Goal: Task Accomplishment & Management: Manage account settings

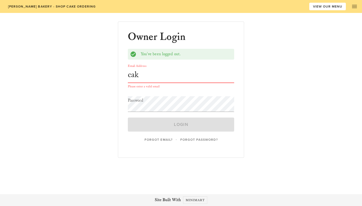
type input "[EMAIL_ADDRESS][DOMAIN_NAME]"
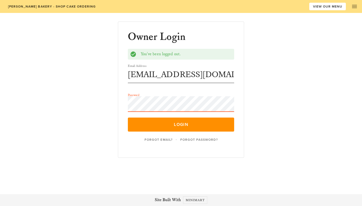
click at [128, 117] on button "Login" at bounding box center [181, 124] width 107 height 14
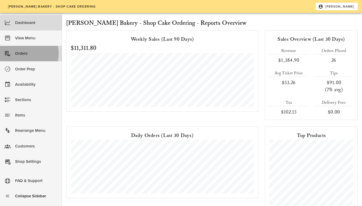
click at [37, 53] on div "Orders" at bounding box center [36, 53] width 43 height 9
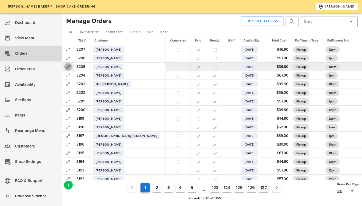
click at [68, 68] on icon "button" at bounding box center [68, 67] width 6 height 6
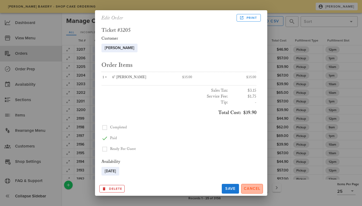
click at [248, 189] on span "Cancel" at bounding box center [252, 188] width 17 height 5
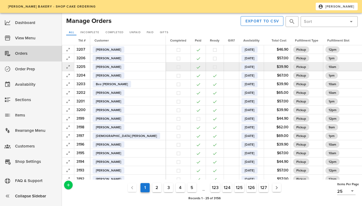
click at [206, 69] on td at bounding box center [215, 66] width 18 height 9
click at [212, 68] on button "button" at bounding box center [214, 67] width 5 height 5
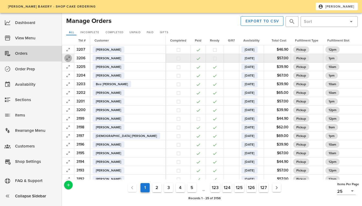
click at [69, 61] on icon "button" at bounding box center [68, 58] width 6 height 6
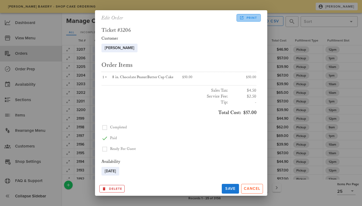
click at [243, 19] on icon at bounding box center [241, 17] width 5 height 5
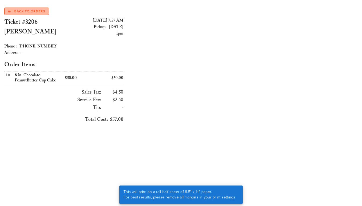
click at [37, 10] on span "Back to Orders" at bounding box center [26, 11] width 37 height 5
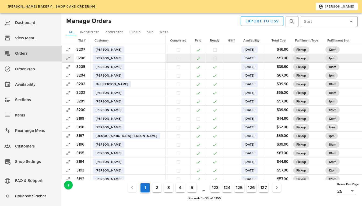
click at [212, 59] on button "button" at bounding box center [214, 58] width 5 height 5
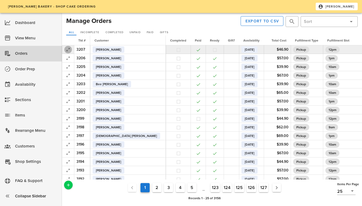
click at [67, 50] on icon "button" at bounding box center [68, 49] width 6 height 6
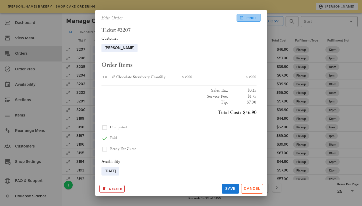
click at [246, 16] on span "Print" at bounding box center [248, 17] width 17 height 5
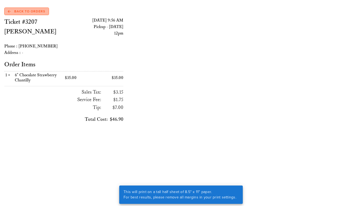
click at [27, 12] on span "Back to Orders" at bounding box center [26, 11] width 37 height 5
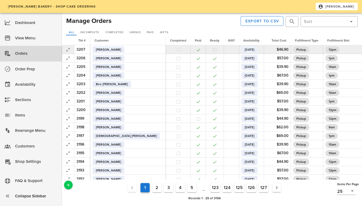
click at [212, 49] on button "button" at bounding box center [214, 49] width 5 height 5
